Goal: Task Accomplishment & Management: Manage account settings

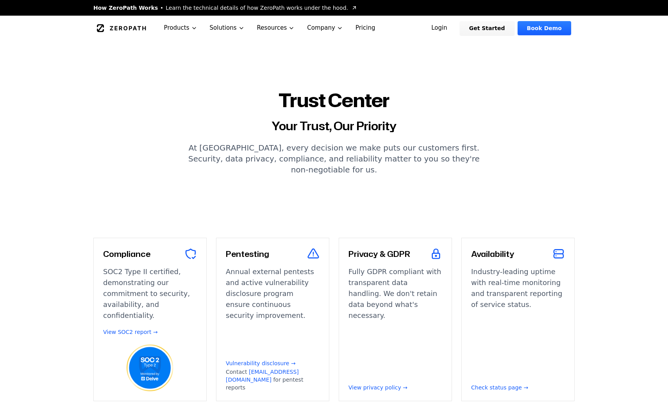
click at [437, 36] on nav "ZeroPath Products Solutions Resources Company Pricing Login Get Started Book De…" at bounding box center [334, 28] width 500 height 25
click at [442, 31] on link "Login" at bounding box center [439, 28] width 35 height 14
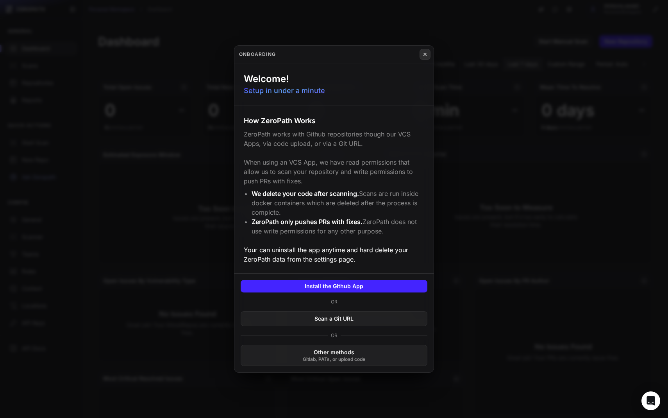
click at [424, 49] on button at bounding box center [425, 54] width 11 height 11
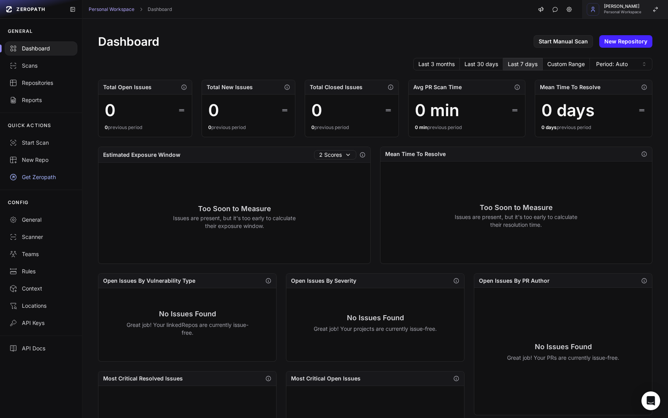
click at [629, 7] on span "Brandon Brown" at bounding box center [623, 6] width 38 height 4
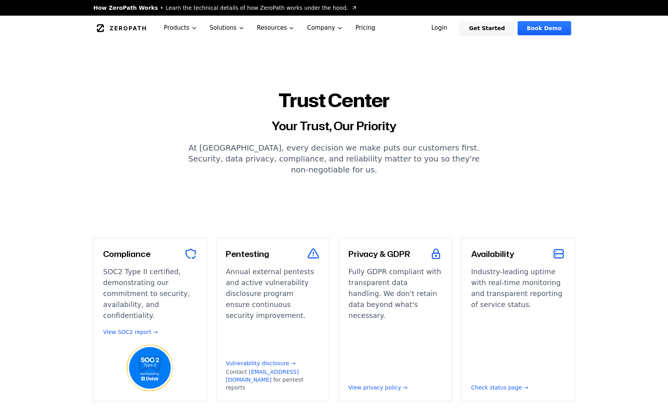
click at [449, 28] on link "Login" at bounding box center [439, 28] width 35 height 14
